Goal: Task Accomplishment & Management: Manage account settings

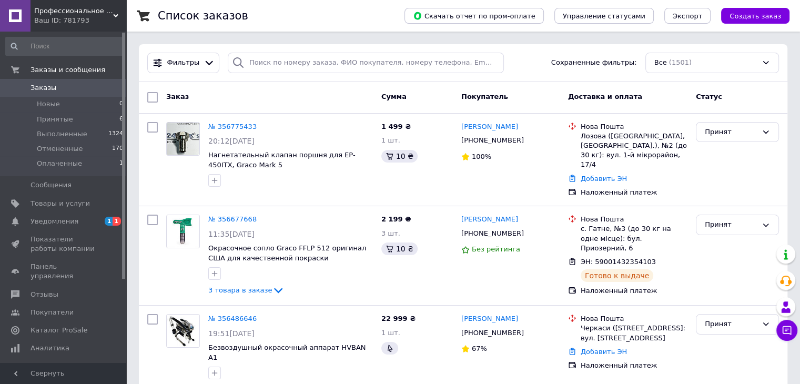
scroll to position [210, 0]
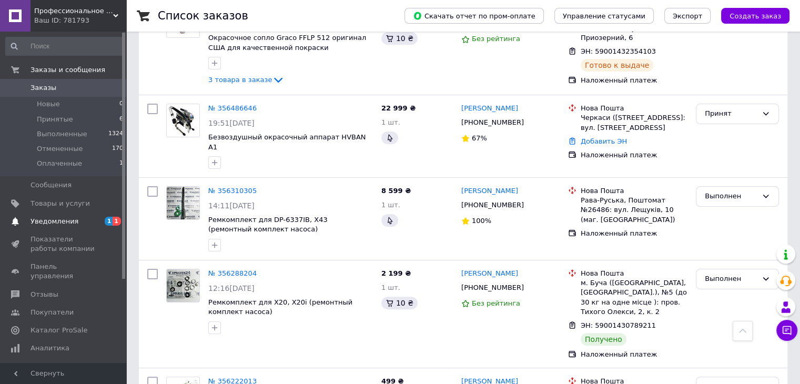
click at [84, 225] on span "Уведомления" at bounding box center [64, 221] width 67 height 9
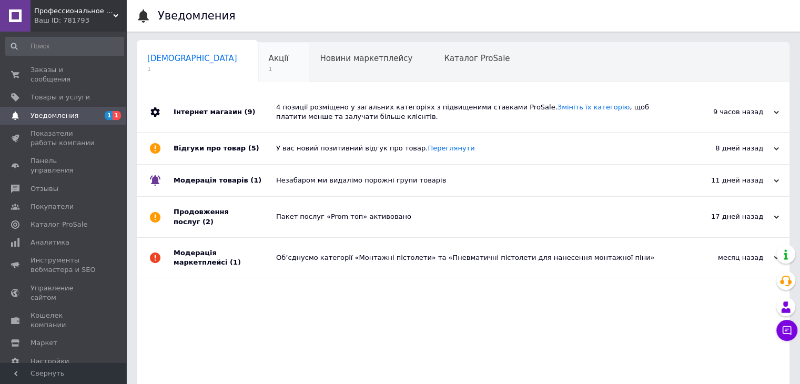
click at [269, 68] on span "1" at bounding box center [279, 69] width 20 height 8
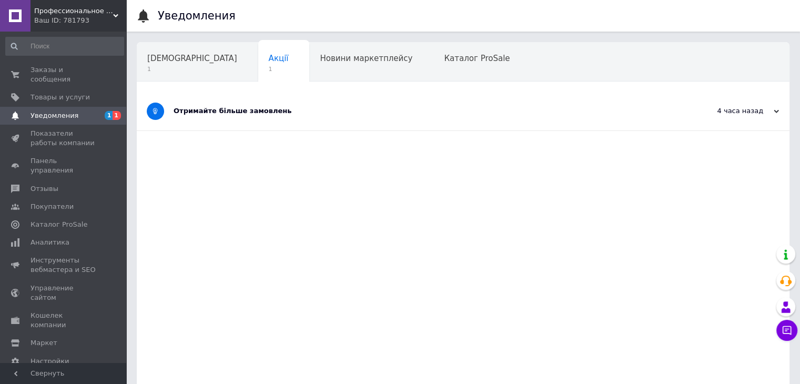
click at [287, 116] on div "Отримайте більше замовлень" at bounding box center [424, 111] width 500 height 38
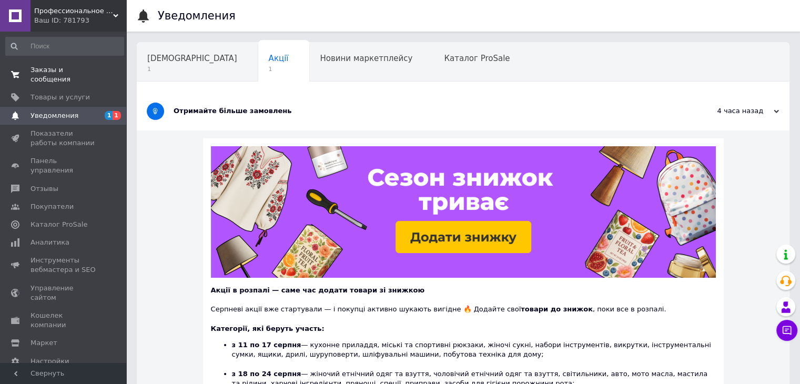
click at [88, 70] on span "Заказы и сообщения" at bounding box center [64, 74] width 67 height 19
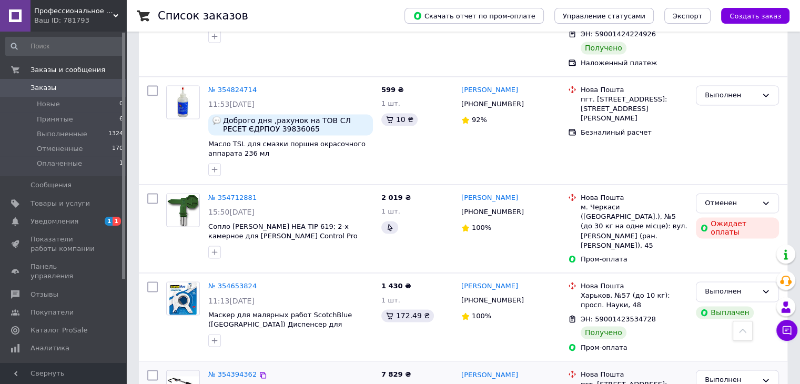
scroll to position [1563, 0]
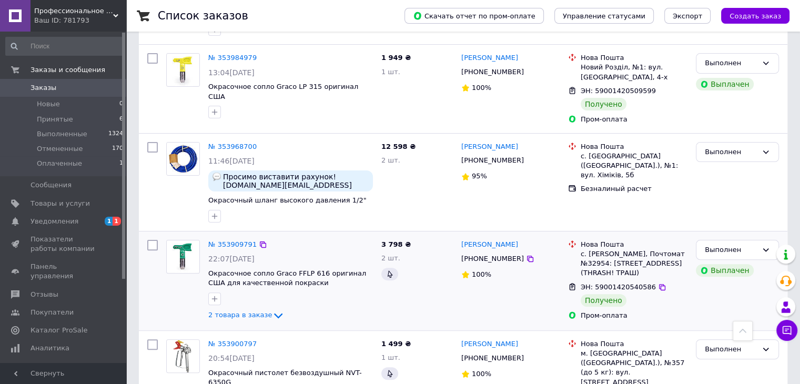
scroll to position [210, 0]
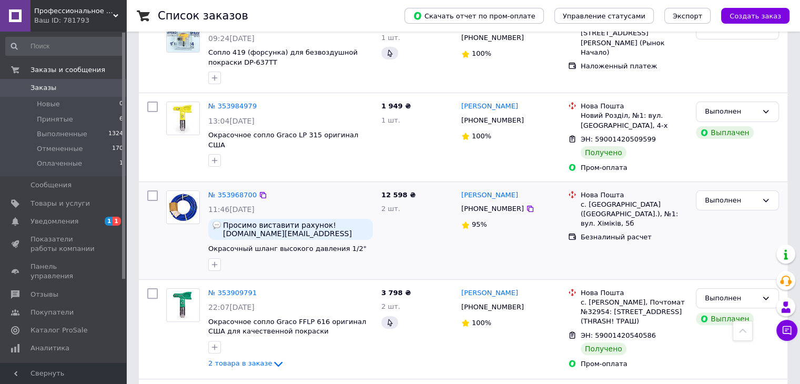
click at [613, 200] on div "с. [GEOGRAPHIC_DATA] ([GEOGRAPHIC_DATA].), №1: вул. Хіміків, 5б" at bounding box center [634, 214] width 107 height 29
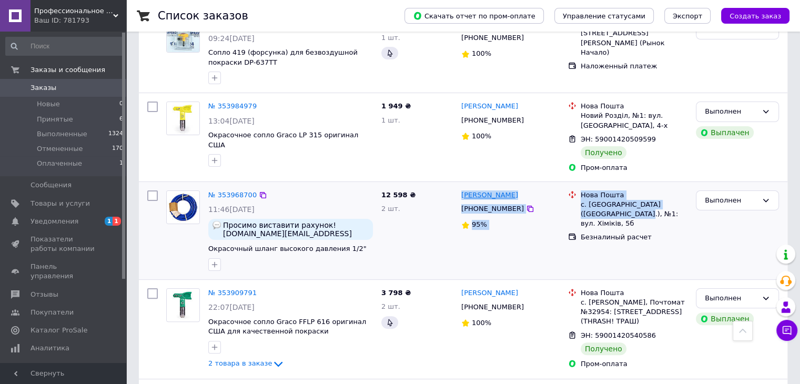
drag, startPoint x: 598, startPoint y: 185, endPoint x: 462, endPoint y: 174, distance: 135.6
click at [462, 186] on div "№ 353968700 11:46[DATE] Просимо виставити рахунок! [DOMAIN_NAME][EMAIL_ADDRESS]…" at bounding box center [463, 230] width 640 height 89
copy div "[PERSON_NAME] [PHONE_NUMBER] 95% Нова Пошта с. Угринів ([GEOGRAPHIC_DATA].), №1"
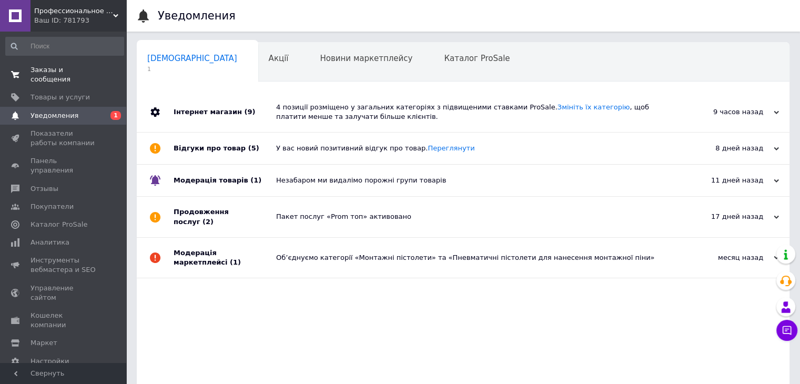
click at [96, 66] on span "Заказы и сообщения" at bounding box center [64, 74] width 67 height 19
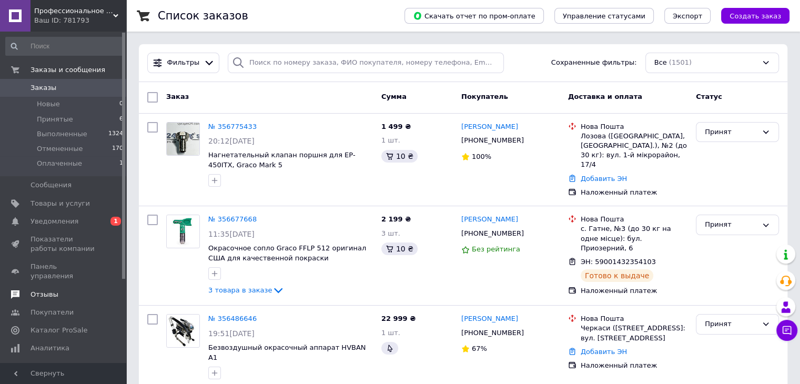
click at [83, 290] on span "Отзывы" at bounding box center [64, 294] width 67 height 9
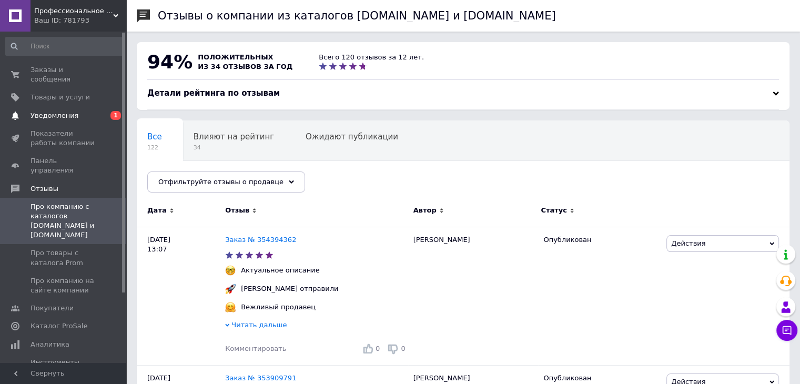
click at [83, 112] on link "Уведомления 0 1" at bounding box center [64, 116] width 129 height 18
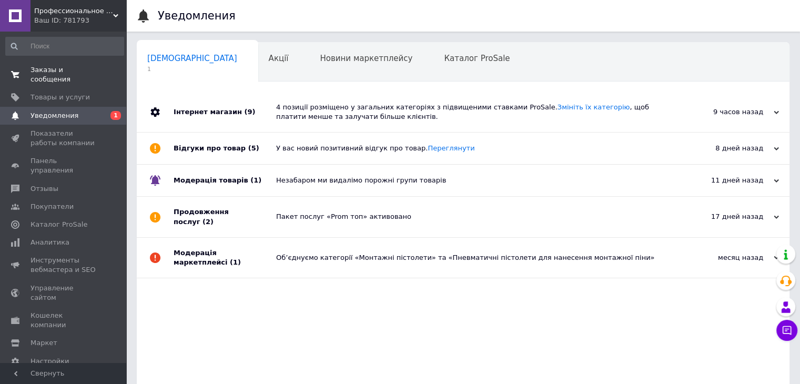
click at [64, 73] on span "Заказы и сообщения" at bounding box center [64, 74] width 67 height 19
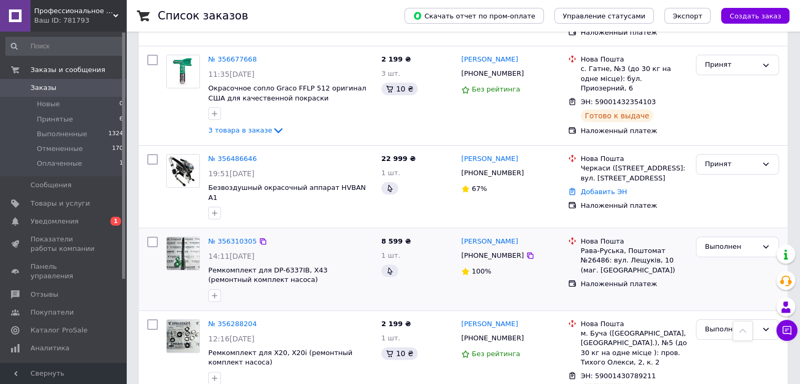
scroll to position [158, 0]
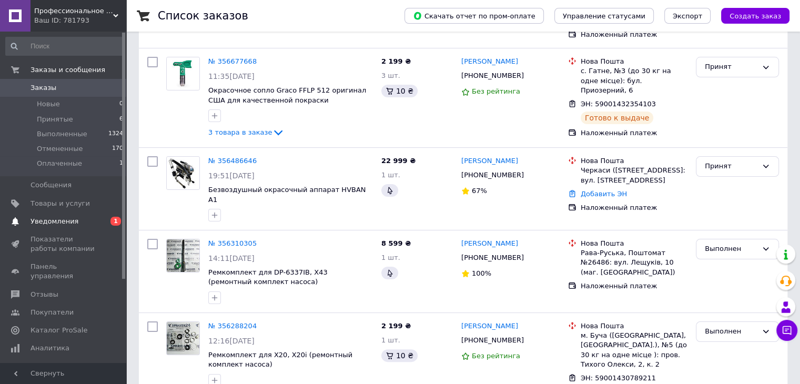
click at [99, 217] on span "0 1" at bounding box center [111, 221] width 29 height 9
